Goal: Information Seeking & Learning: Learn about a topic

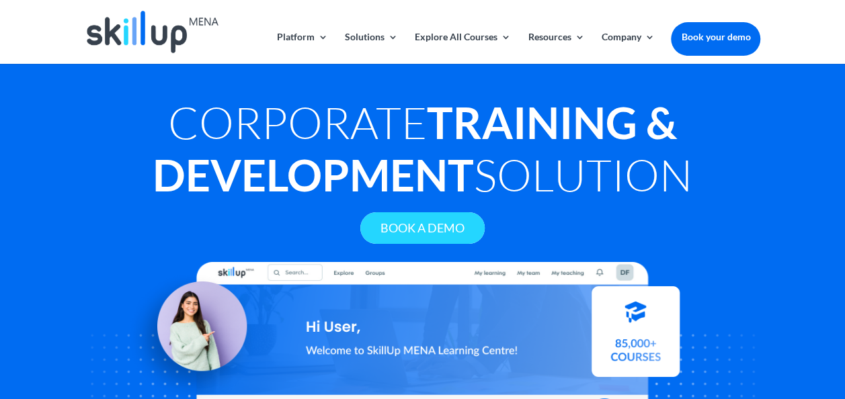
scroll to position [24, 0]
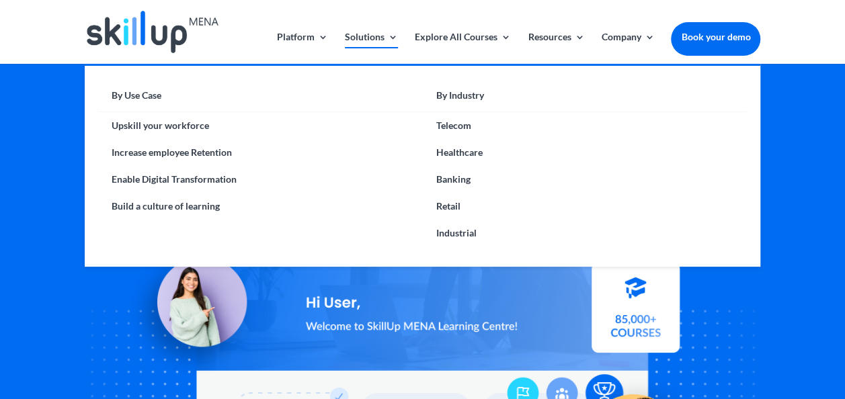
click at [371, 33] on link "Solutions" at bounding box center [371, 48] width 53 height 32
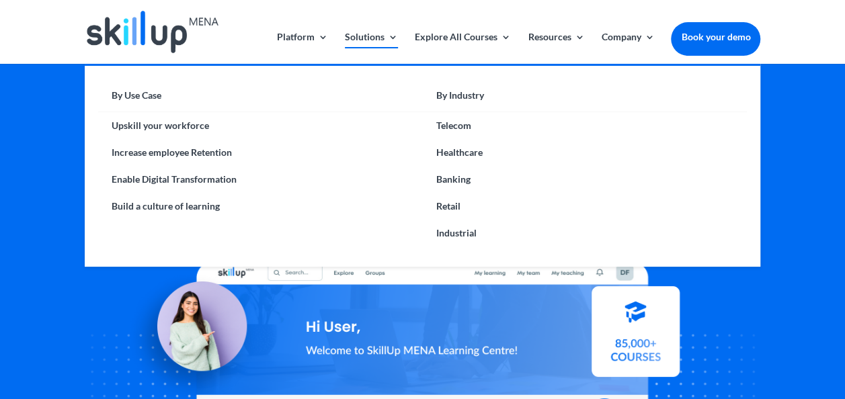
click at [355, 37] on link "Solutions" at bounding box center [371, 48] width 53 height 32
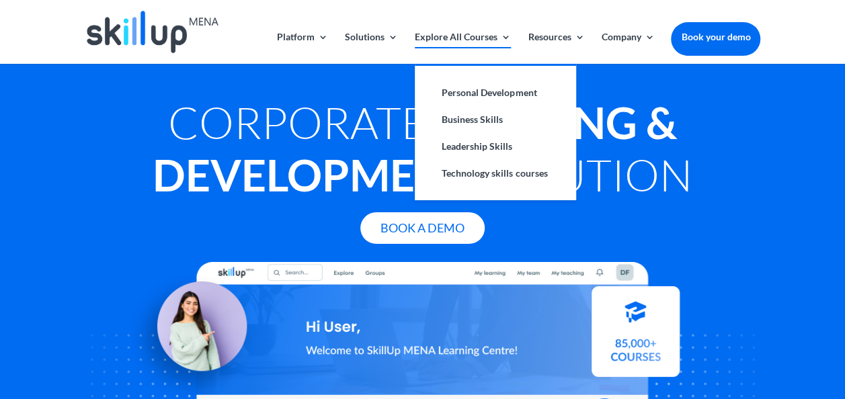
click at [451, 39] on link "Explore All Courses" at bounding box center [463, 48] width 96 height 32
click at [476, 115] on link "Business Skills" at bounding box center [495, 119] width 134 height 27
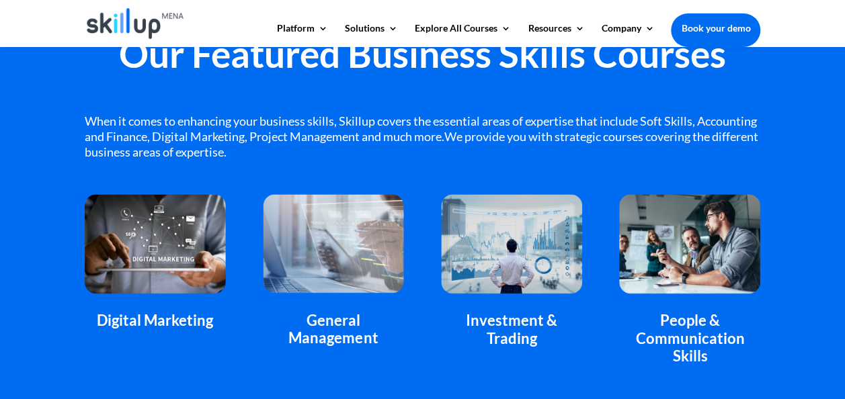
scroll to position [916, 0]
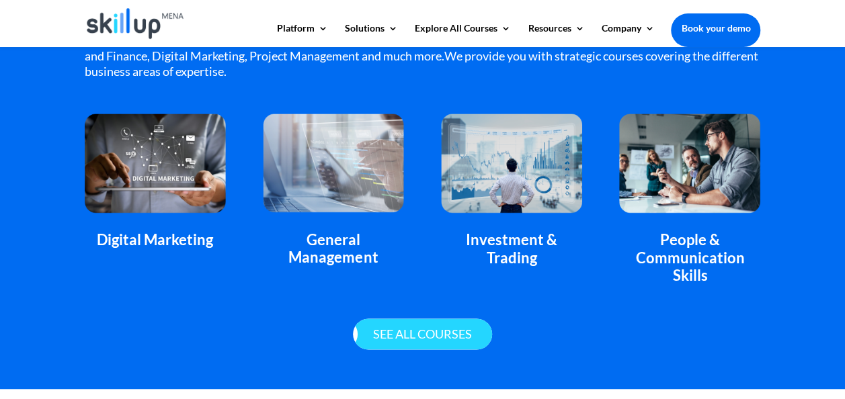
click at [461, 332] on link "See all courses" at bounding box center [422, 335] width 139 height 32
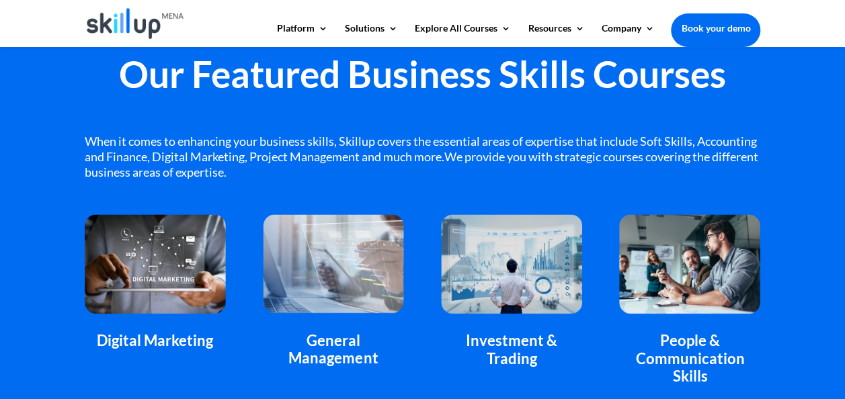
scroll to position [813, 0]
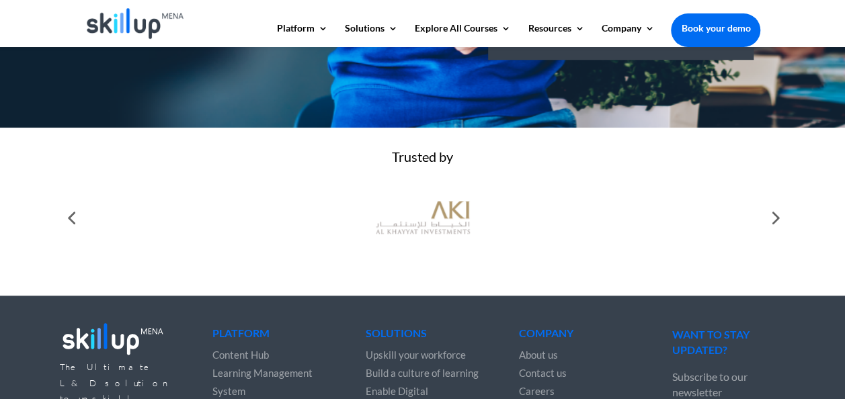
scroll to position [512, 0]
